Goal: Transaction & Acquisition: Register for event/course

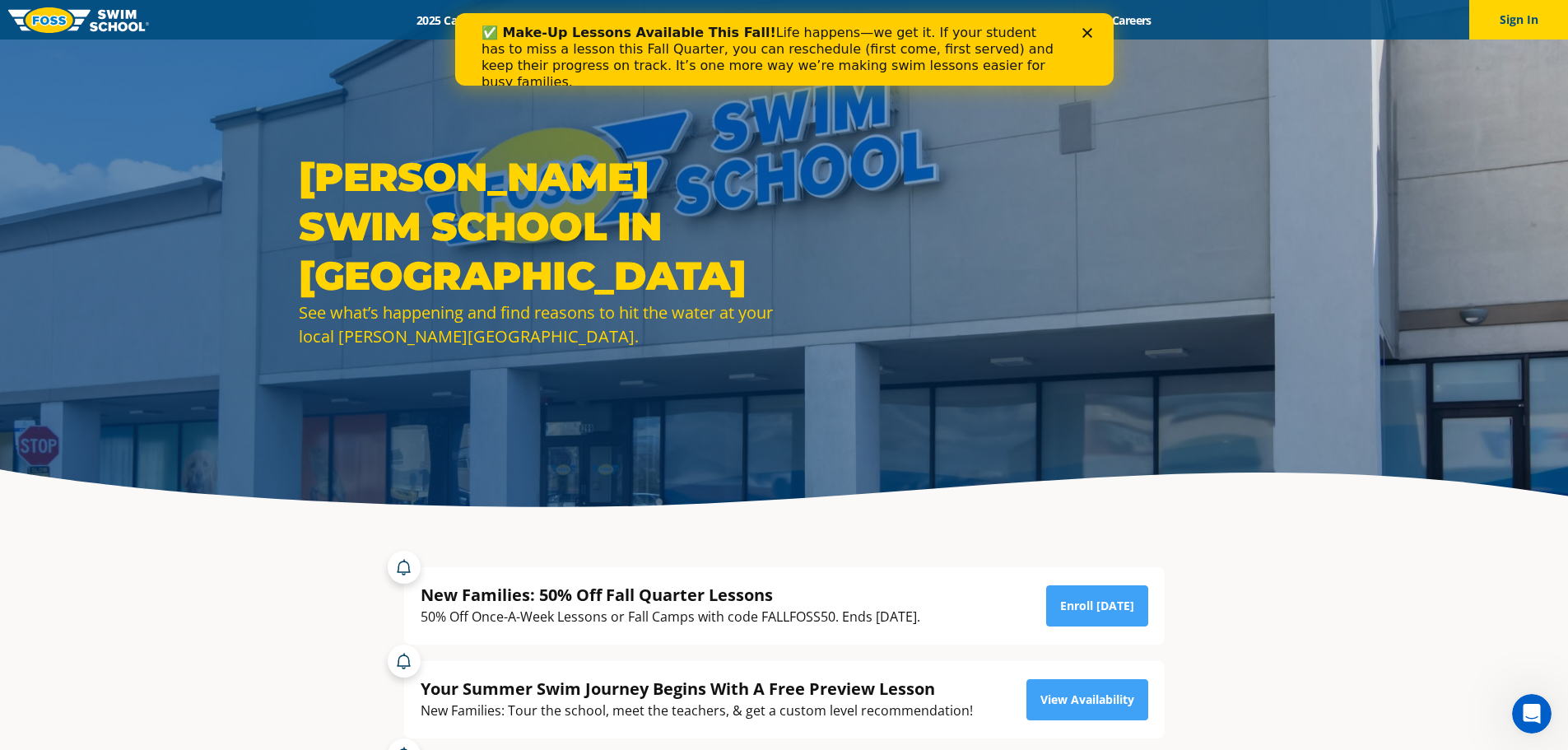
click at [1089, 30] on polygon "Close" at bounding box center [1086, 33] width 10 height 10
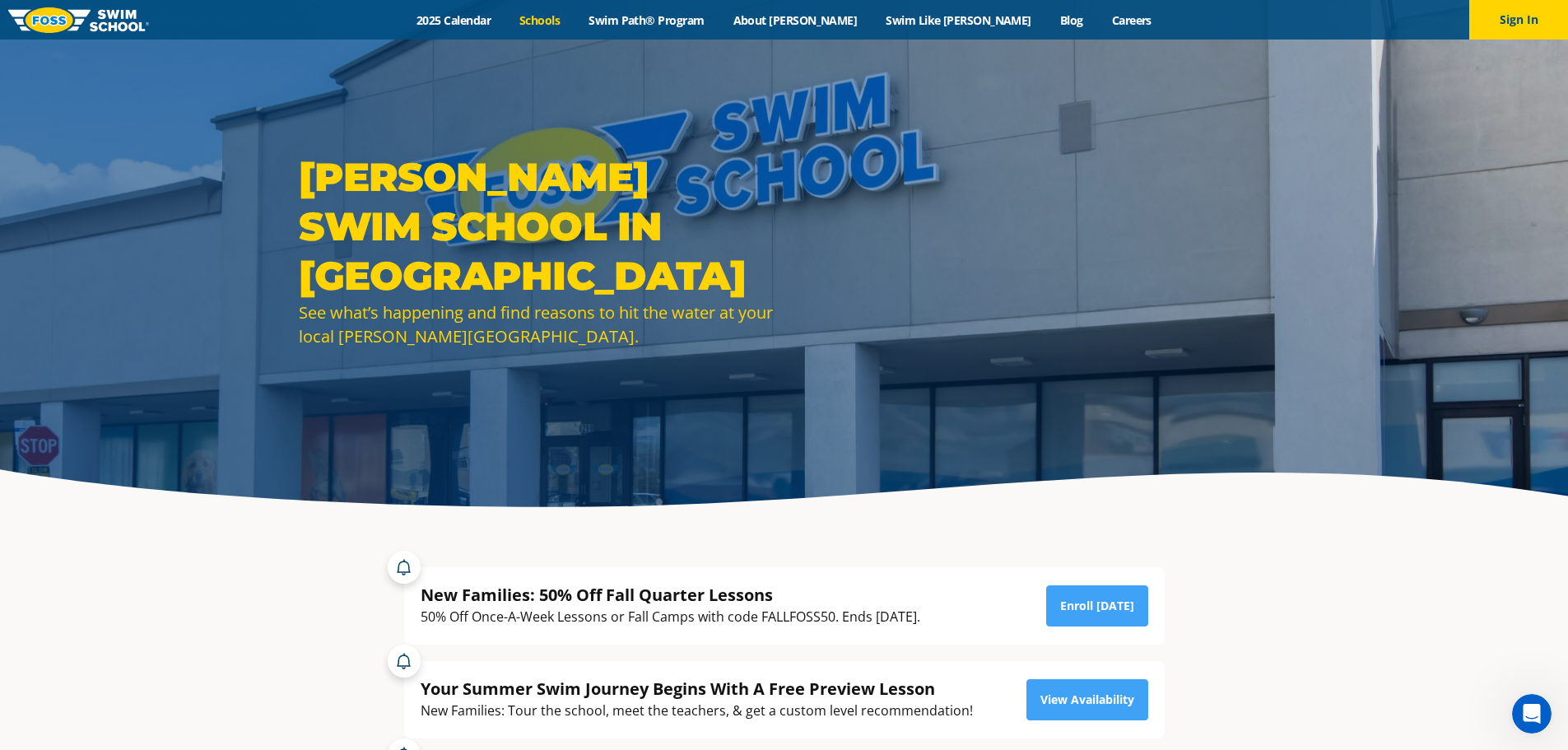
click at [575, 26] on link "Schools" at bounding box center [540, 20] width 69 height 16
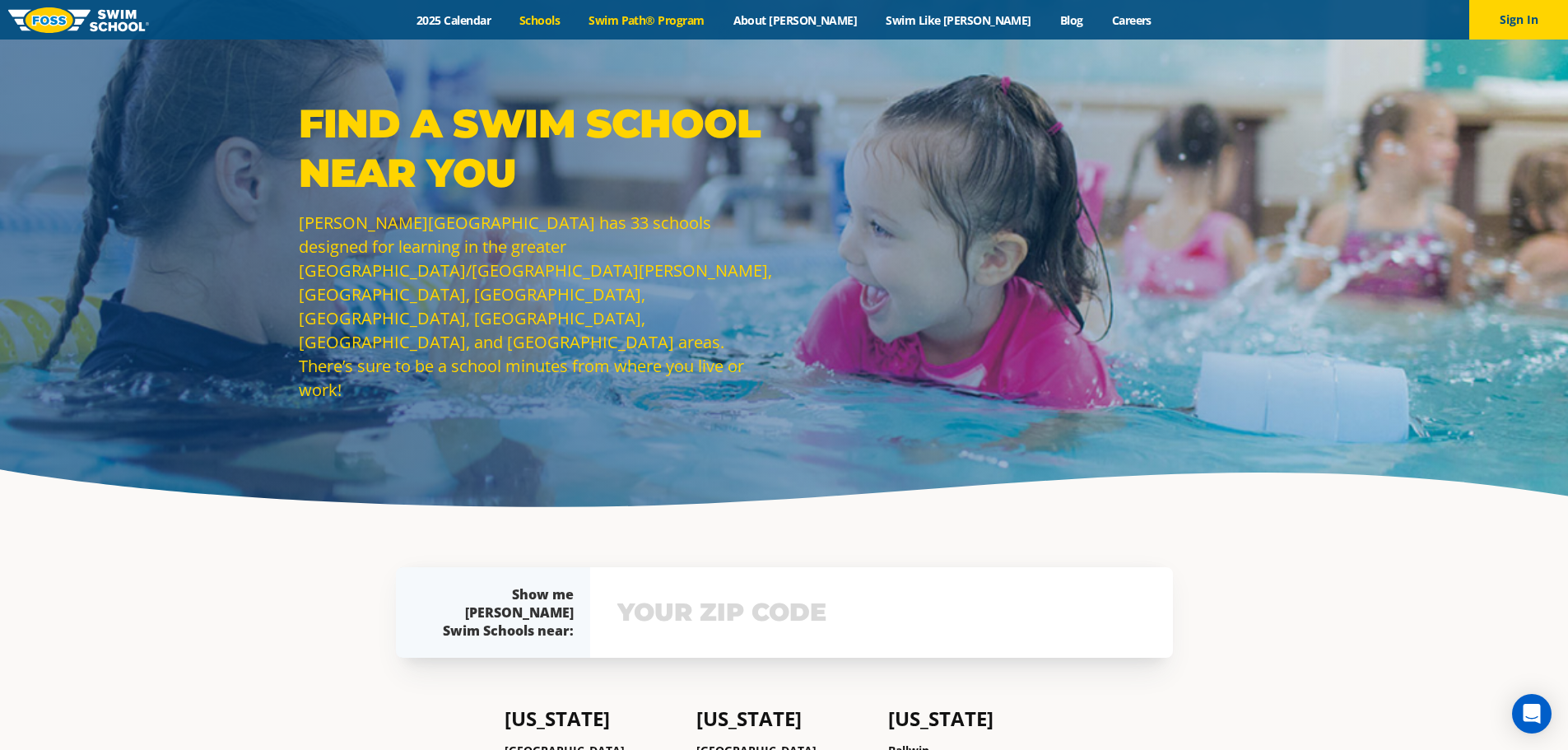
click at [711, 22] on link "Swim Path® Program" at bounding box center [647, 20] width 144 height 16
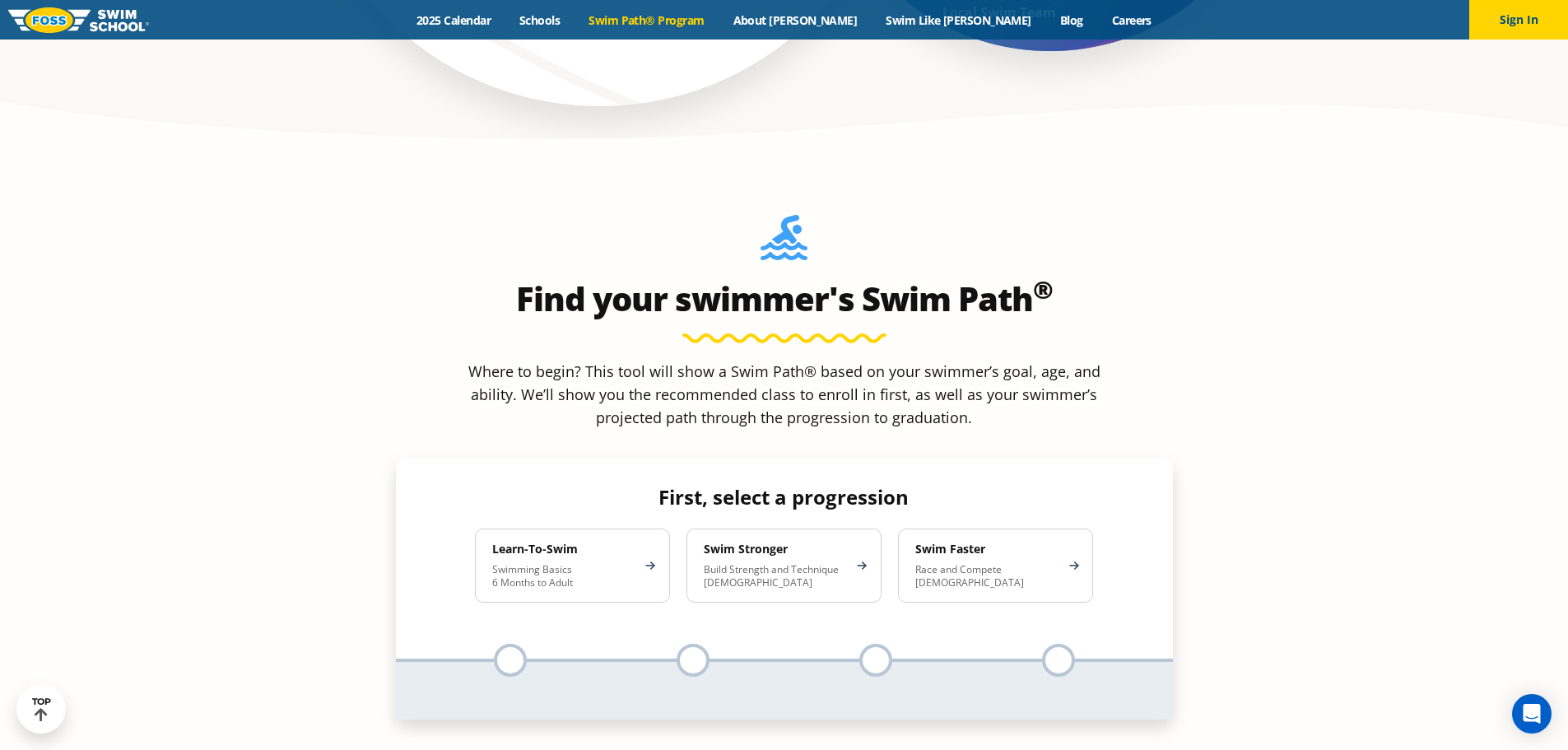
scroll to position [1481, 0]
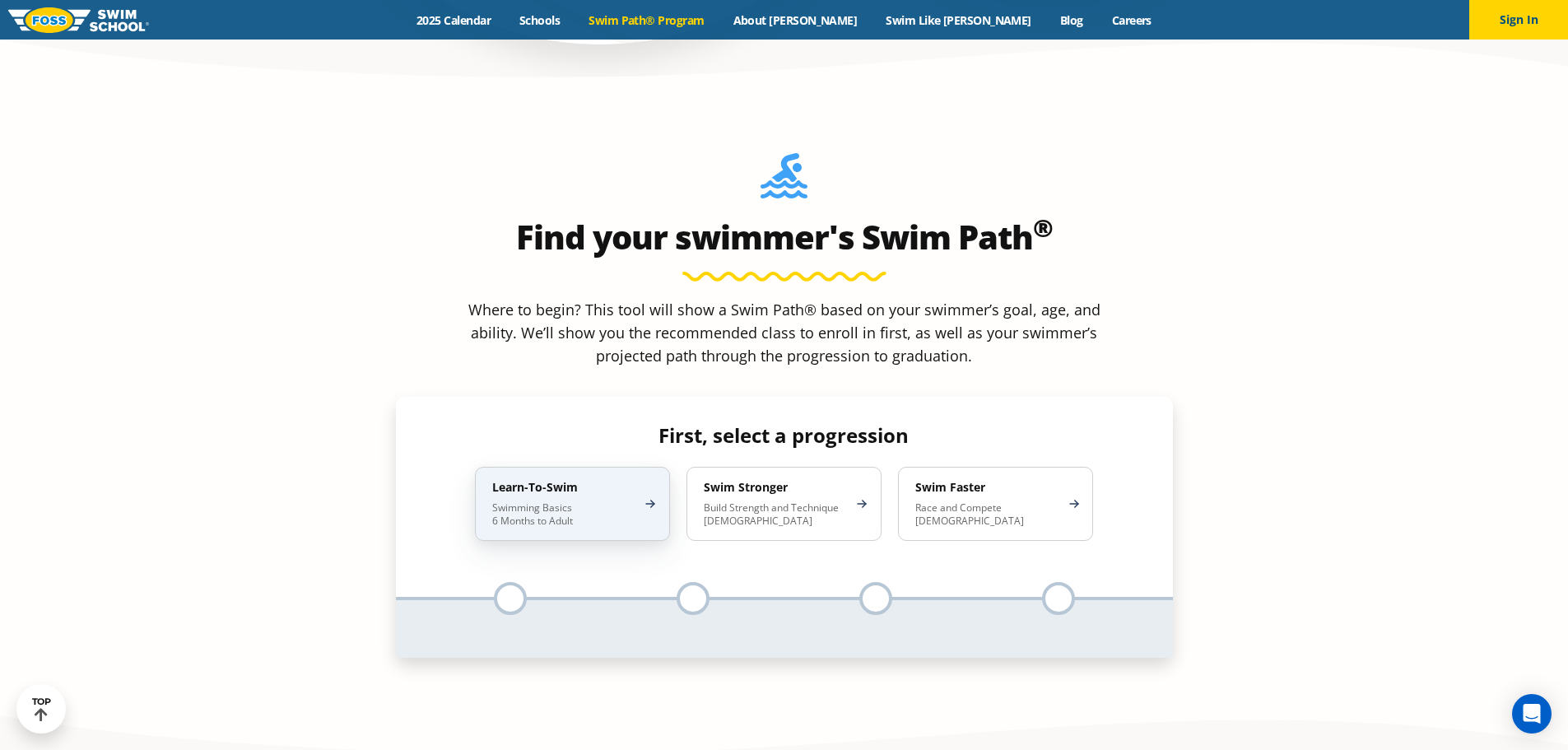
click at [585, 501] on p "Swimming Basics 6 Months to Adult" at bounding box center [565, 514] width 144 height 26
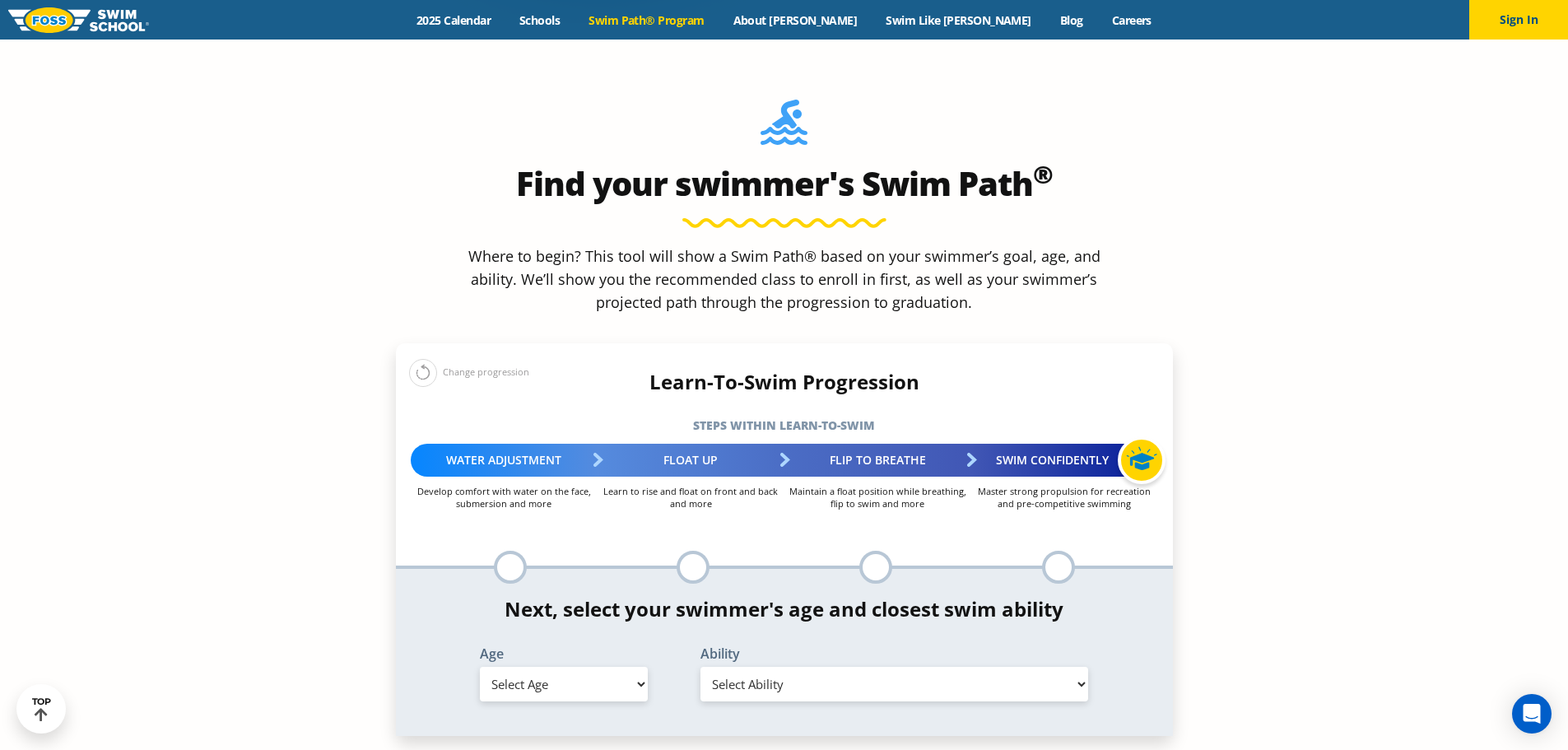
scroll to position [1564, 0]
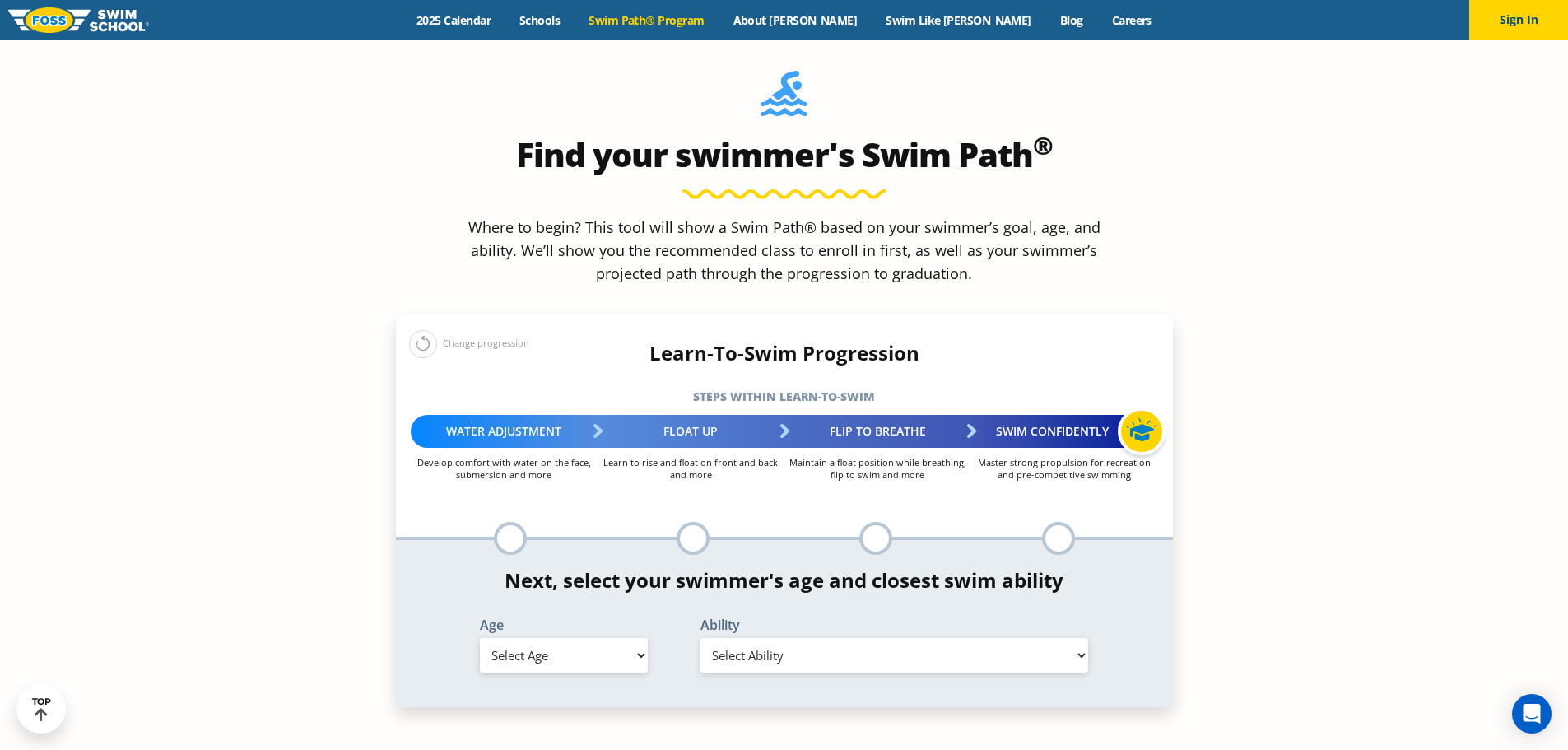
click at [535, 638] on select "Select Age 6 months - 1 year 1 year 2 years 3 years 4 years 5 years 6 years 7 y…" at bounding box center [564, 654] width 168 height 35
select select "6-years"
click at [480, 638] on select "Select Age 6 months - 1 year 1 year 2 years 3 years 4 years 5 years 6 years 7 y…" at bounding box center [564, 654] width 168 height 35
click at [718, 638] on select "Select Ability First in-water experience When in the water, reliant on a life j…" at bounding box center [895, 654] width 388 height 35
select select "6-years-when-in-the-water-reliant-on-a-life-jacket-or-floatation-device"
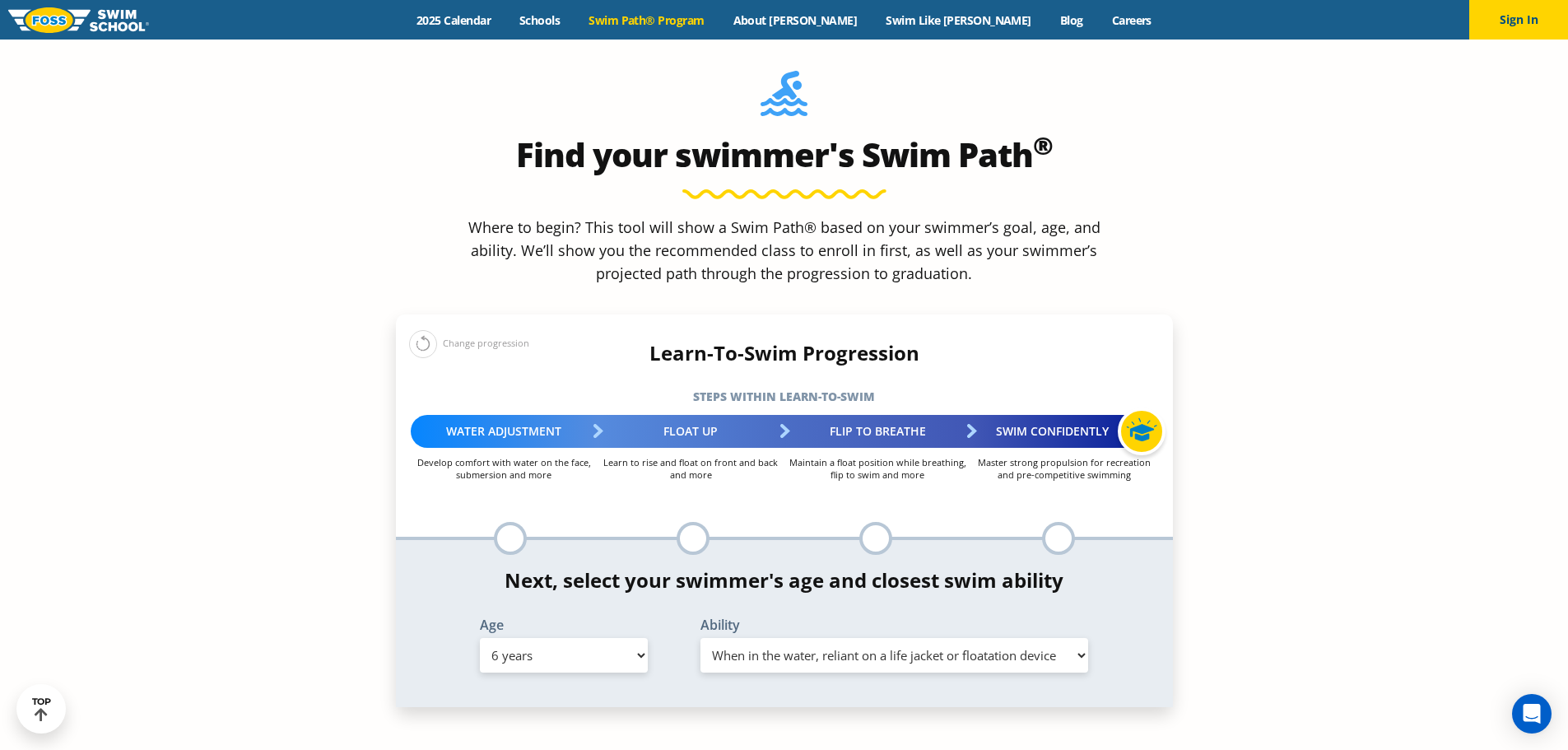
click at [701, 638] on select "Select Ability First in-water experience When in the water, reliant on a life j…" at bounding box center [895, 654] width 388 height 35
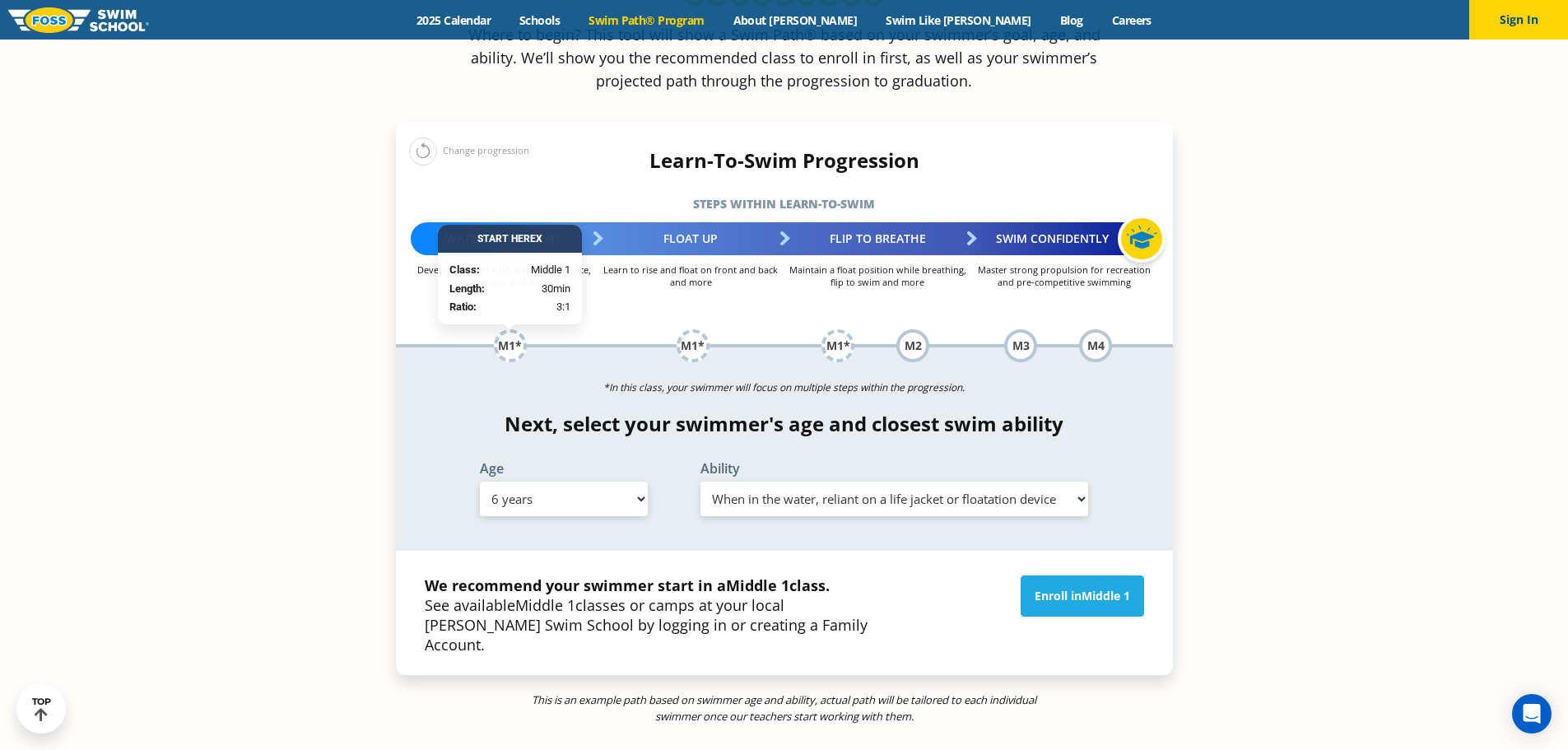
scroll to position [1810, 0]
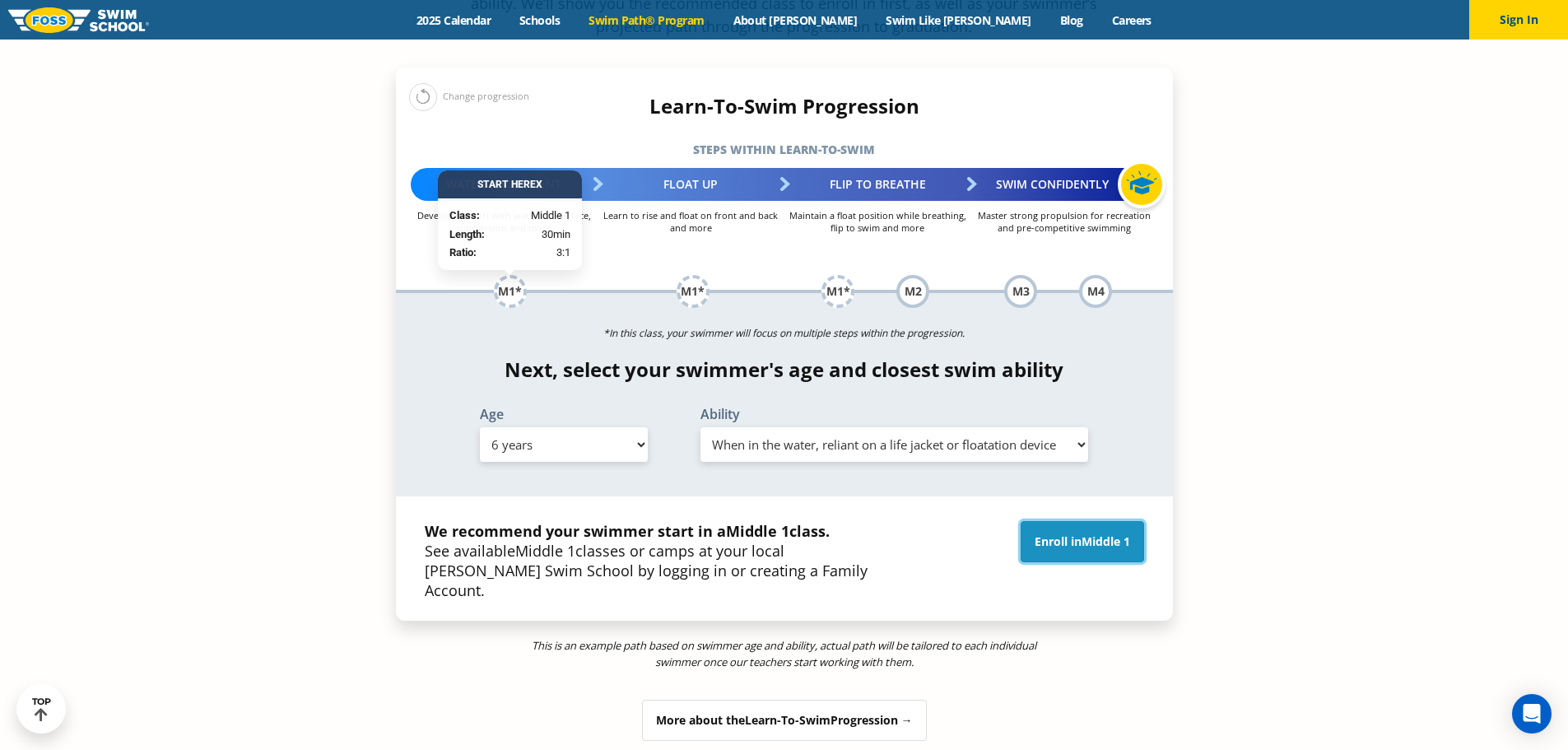
click at [1035, 521] on link "Enroll in Middle 1" at bounding box center [1082, 542] width 124 height 41
